Goal: Navigation & Orientation: Understand site structure

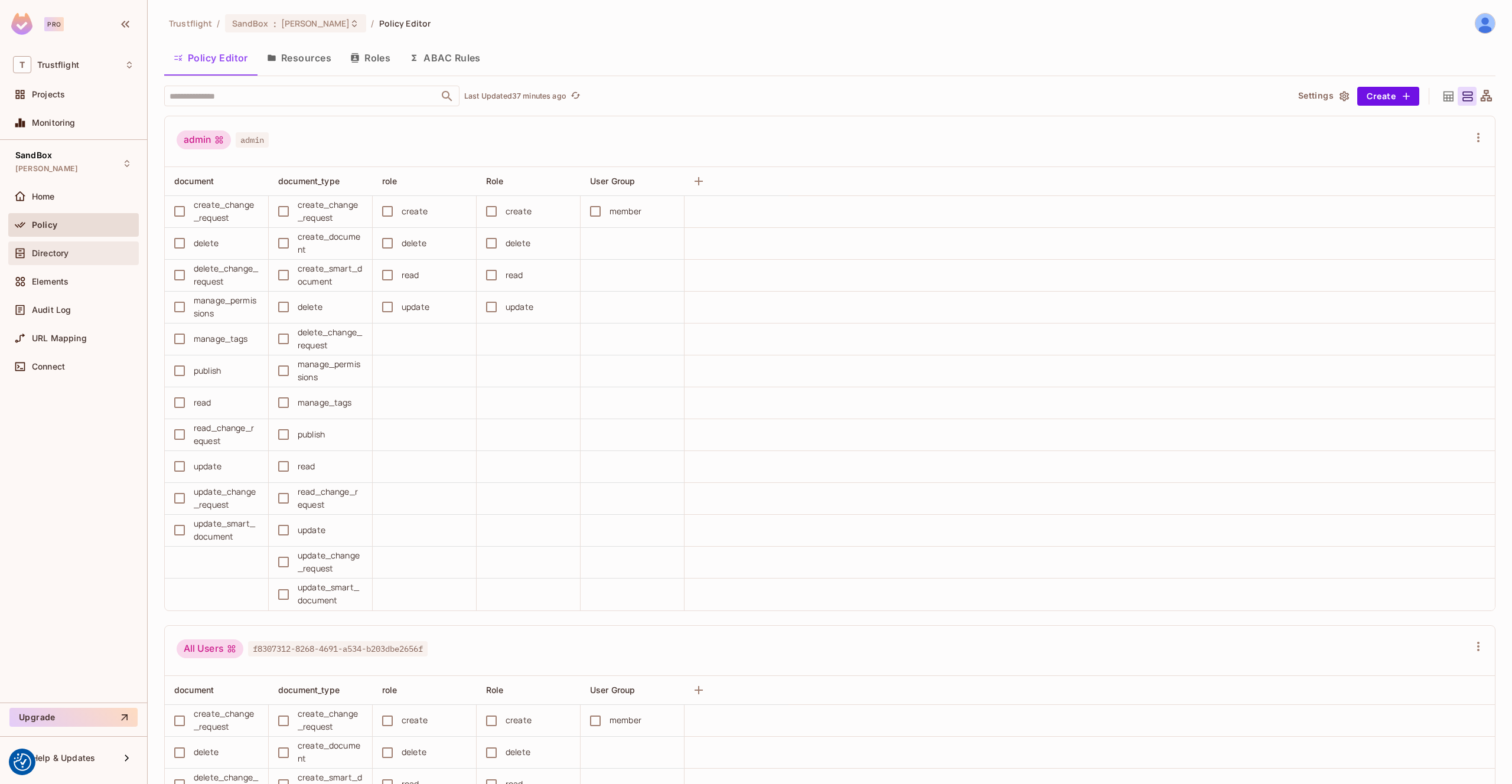
click at [71, 247] on div "Directory" at bounding box center [74, 253] width 121 height 15
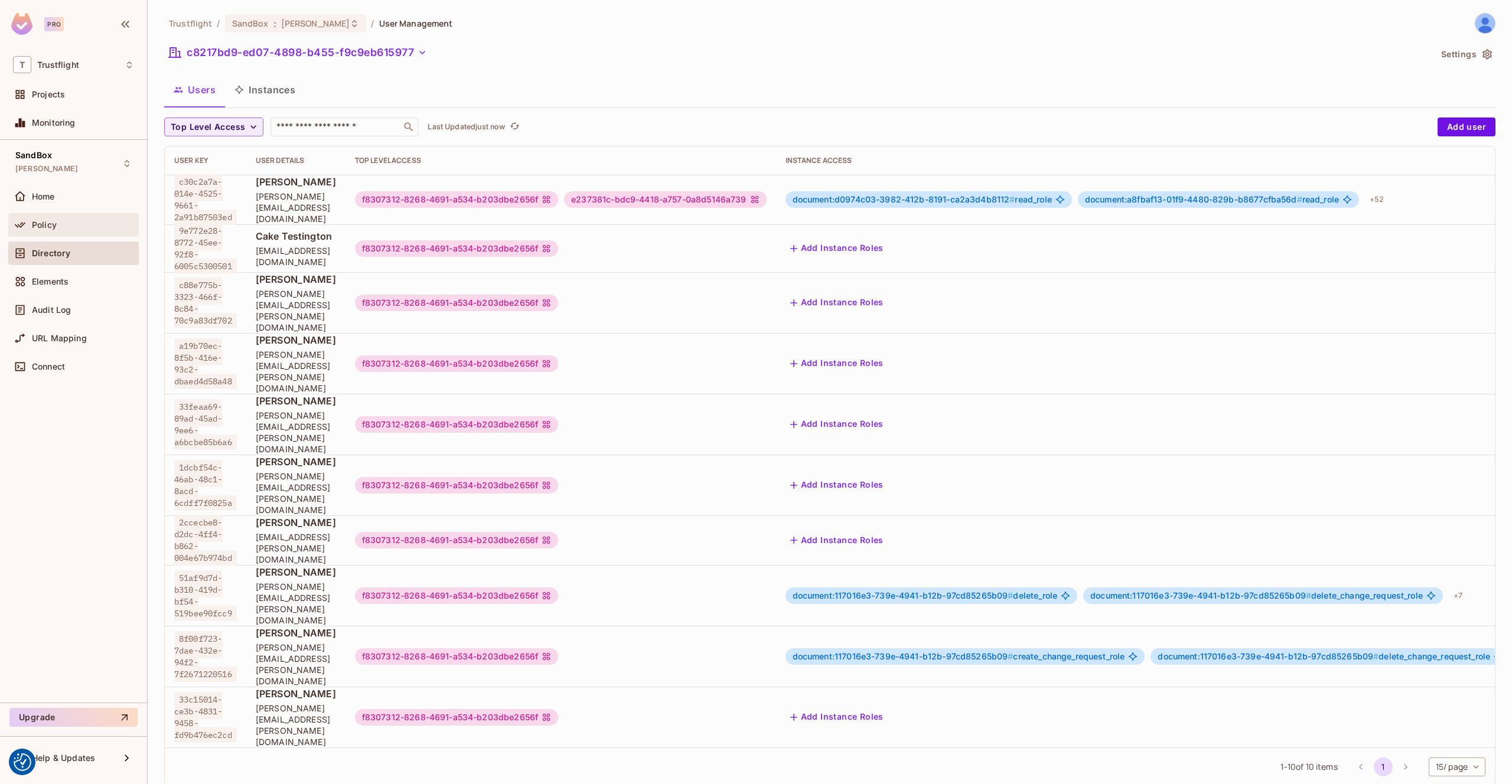
click at [56, 220] on div "Policy" at bounding box center [83, 225] width 102 height 9
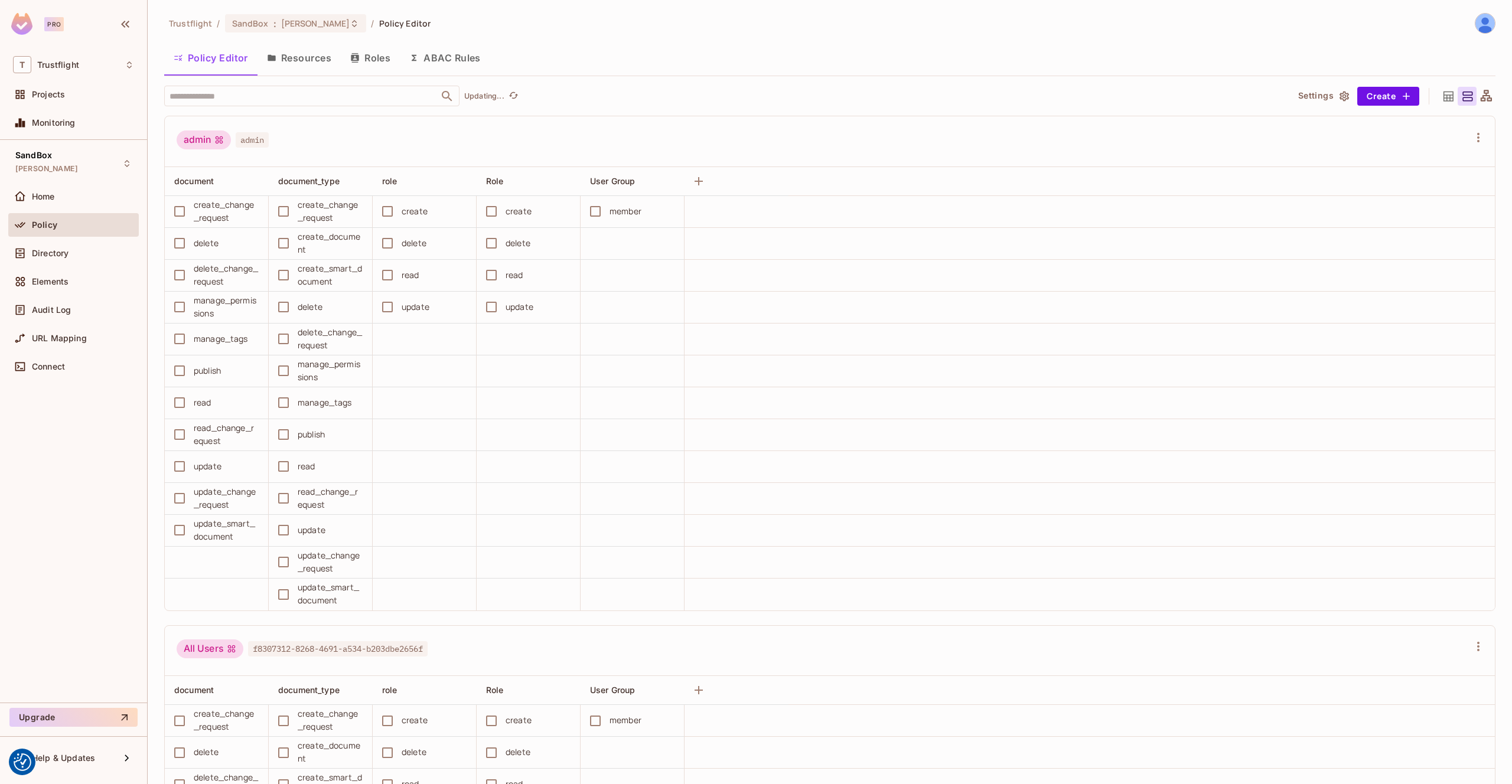
click at [326, 66] on button "Resources" at bounding box center [299, 57] width 83 height 30
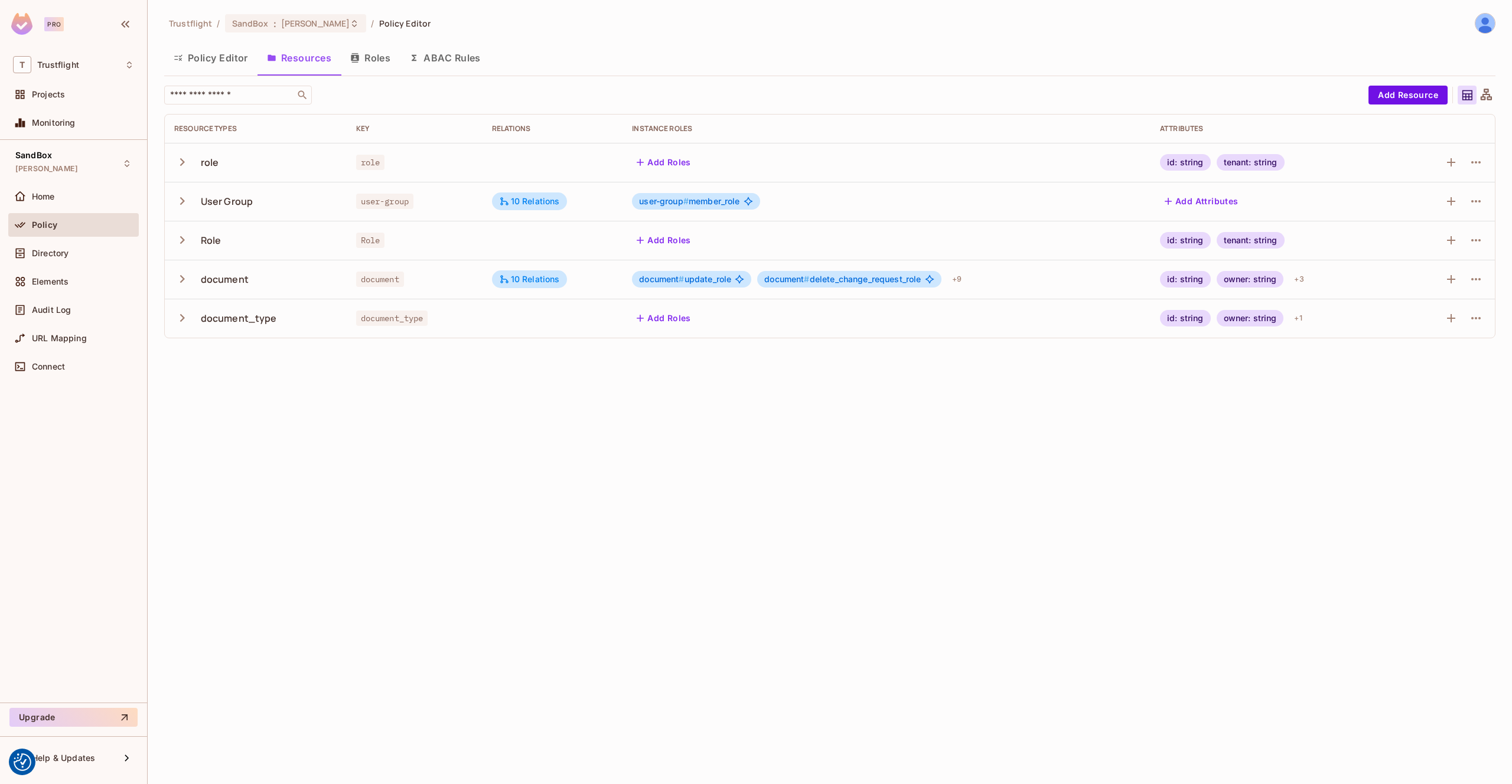
click at [378, 66] on button "Roles" at bounding box center [370, 57] width 59 height 30
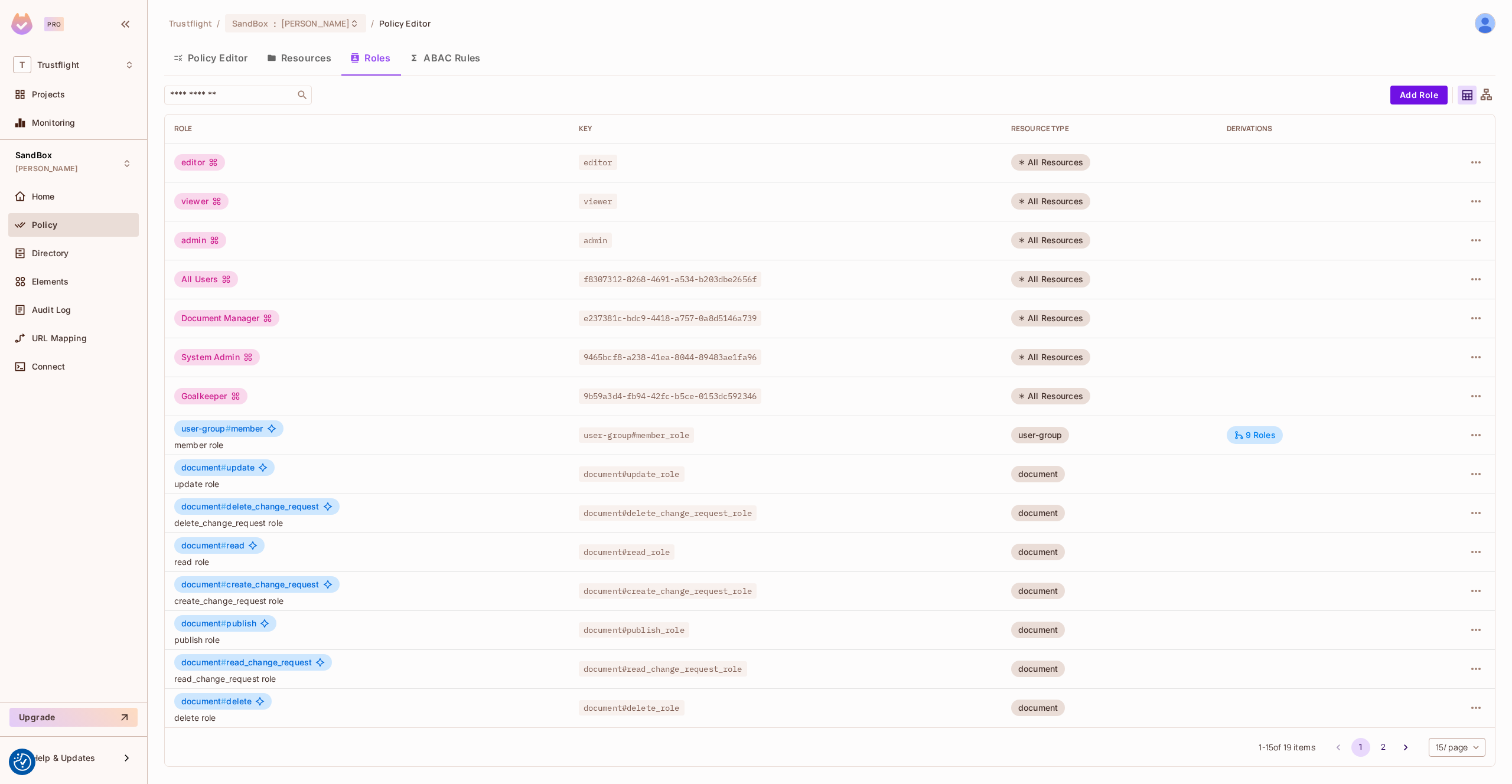
click at [454, 57] on button "ABAC Rules" at bounding box center [445, 57] width 90 height 30
